Goal: Find specific page/section: Find specific page/section

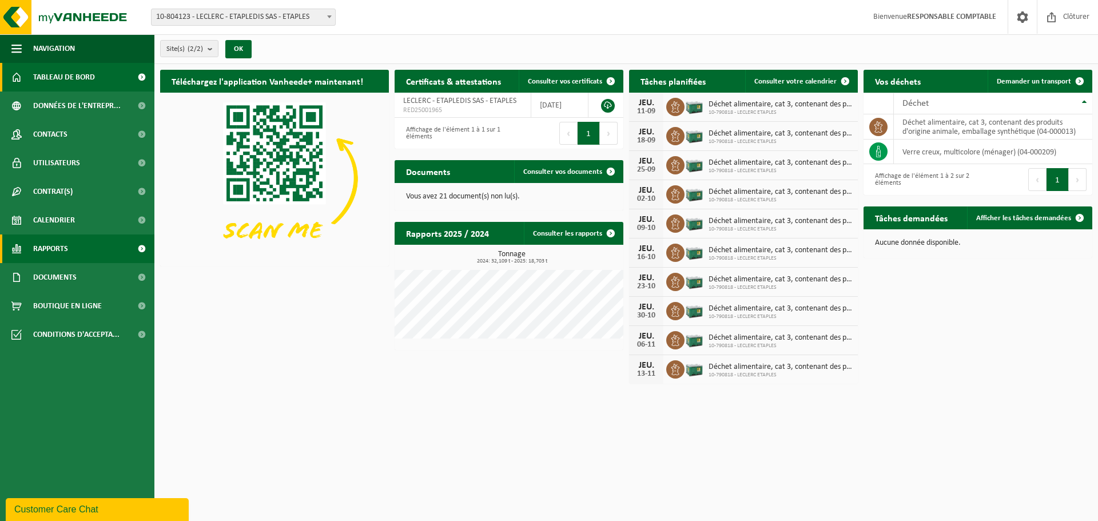
click at [87, 247] on link "Rapports" at bounding box center [77, 249] width 154 height 29
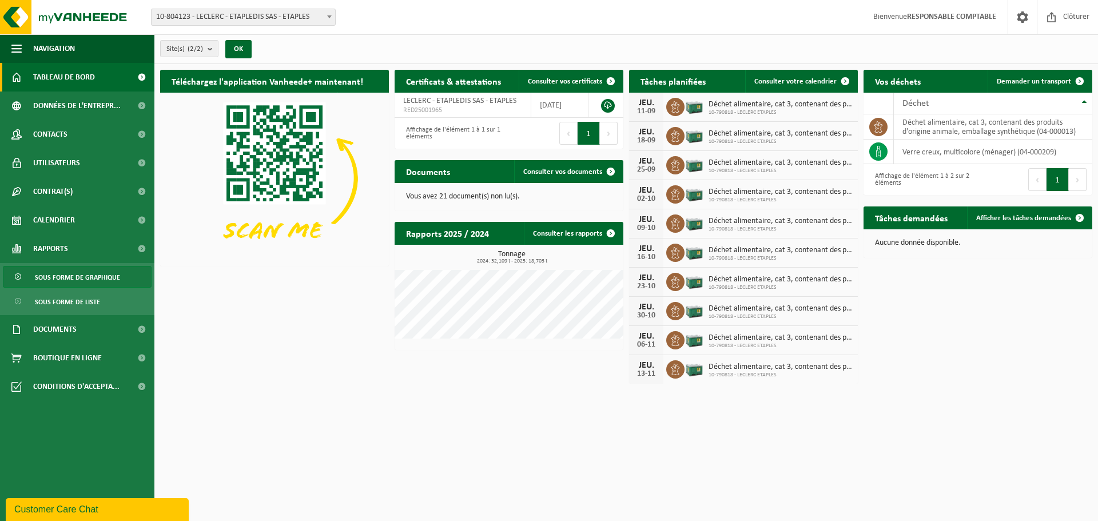
click at [87, 275] on span "Sous forme de graphique" at bounding box center [77, 278] width 85 height 22
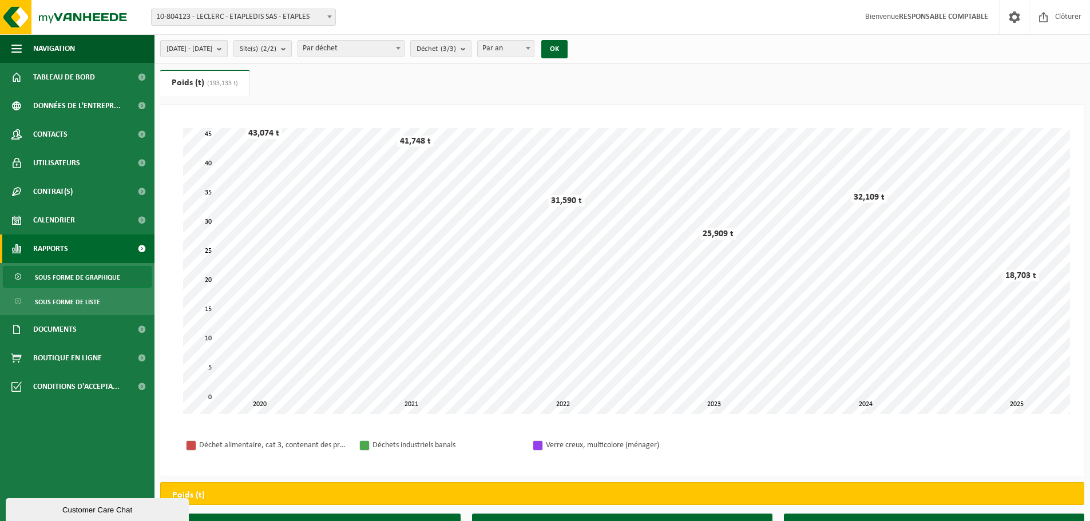
click at [212, 53] on span "2020-01-01 - 2025-09-09" at bounding box center [189, 49] width 46 height 17
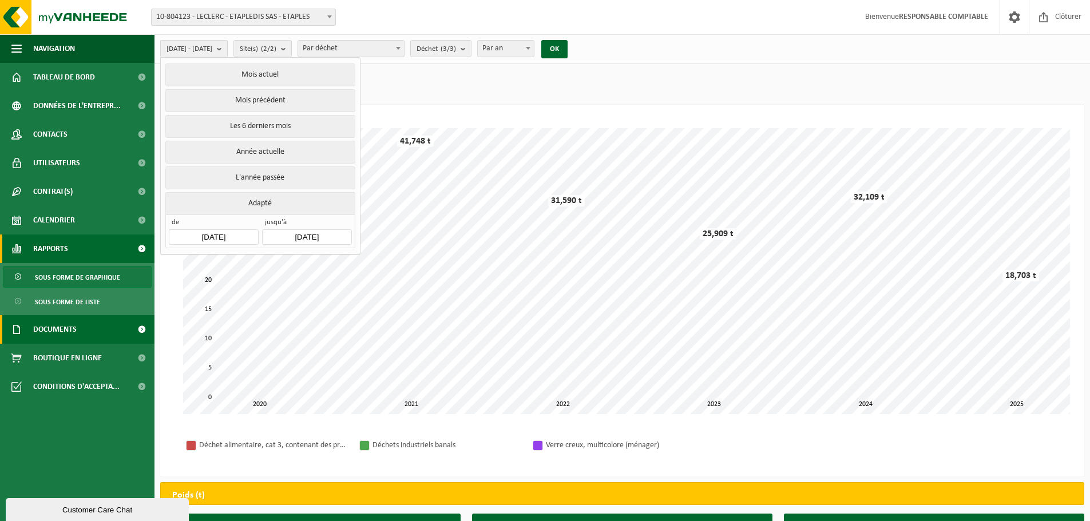
click at [99, 325] on link "Documents" at bounding box center [77, 329] width 154 height 29
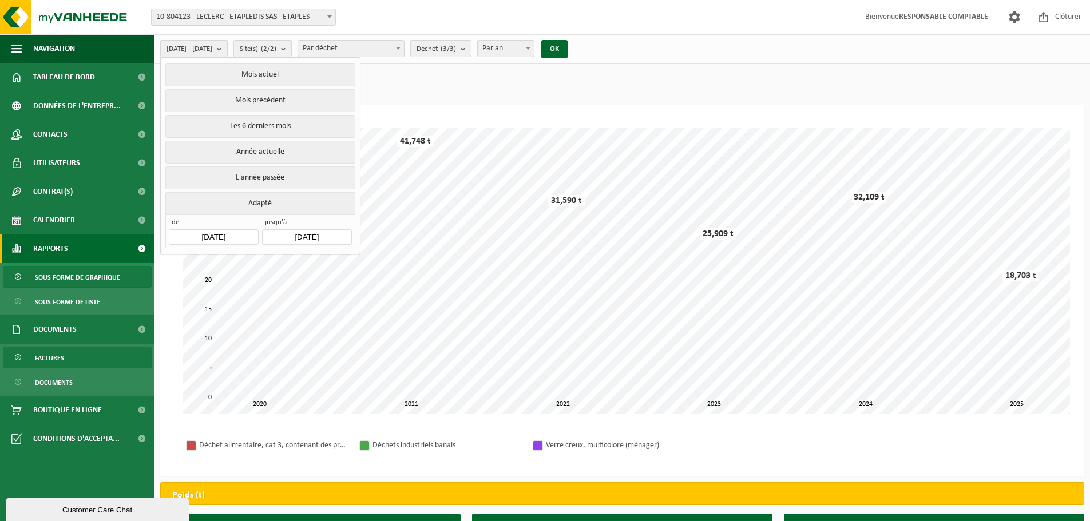
click at [59, 359] on span "Factures" at bounding box center [49, 358] width 29 height 22
